Goal: Task Accomplishment & Management: Manage account settings

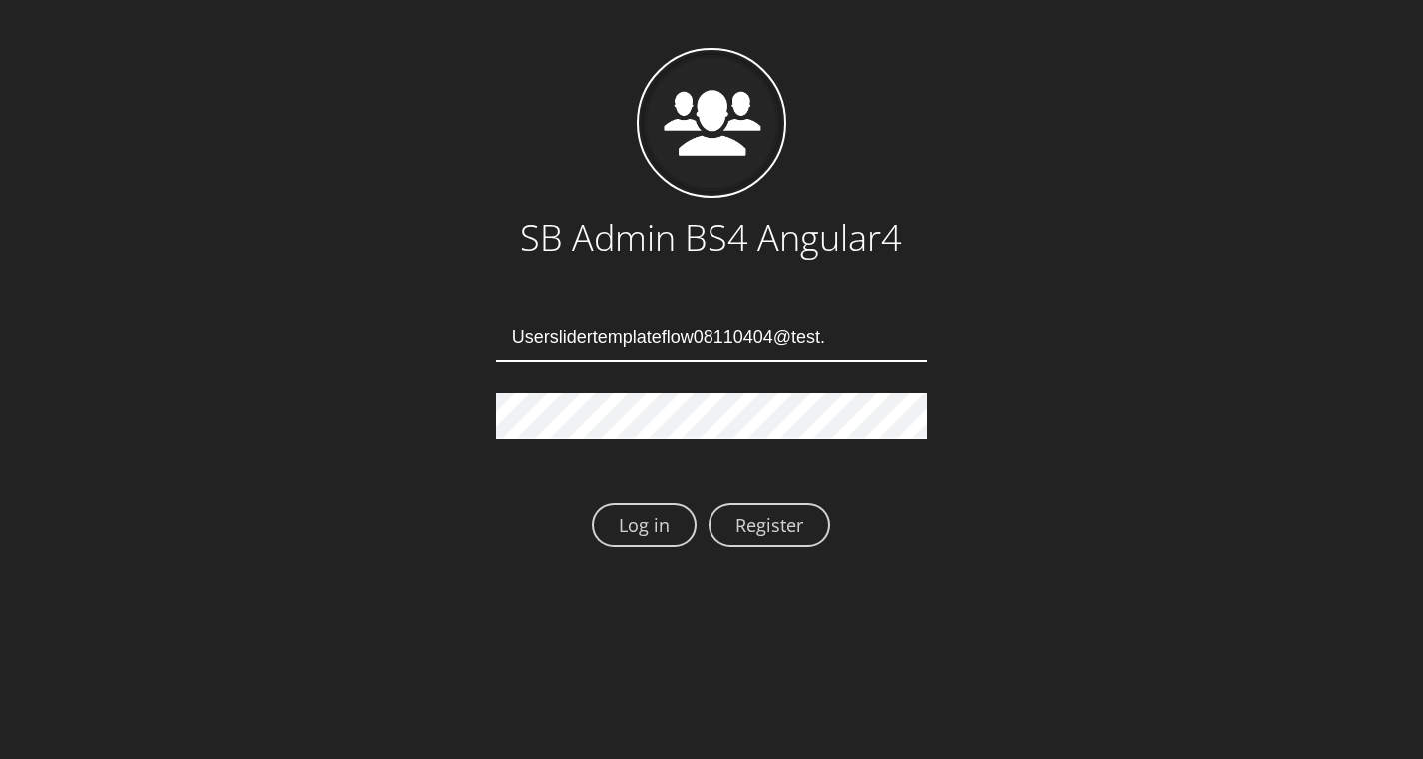
type input "Userslidertemplateflow08110404@test.qa"
type input "Userslidertemplateflow08110408@test.qa"
